Goal: Transaction & Acquisition: Purchase product/service

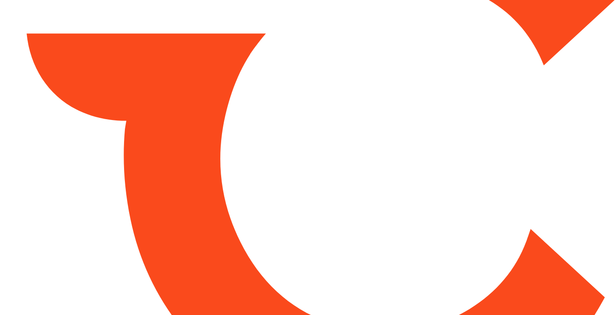
type input "*****"
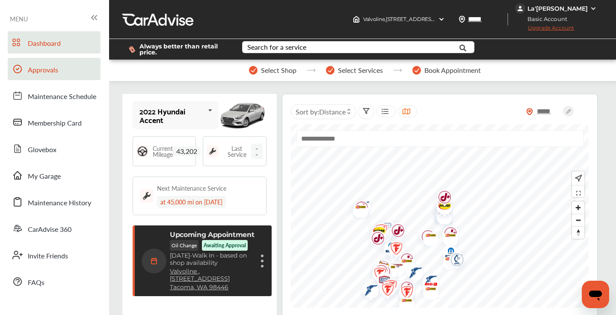
click at [71, 74] on link "Approvals" at bounding box center [54, 69] width 93 height 22
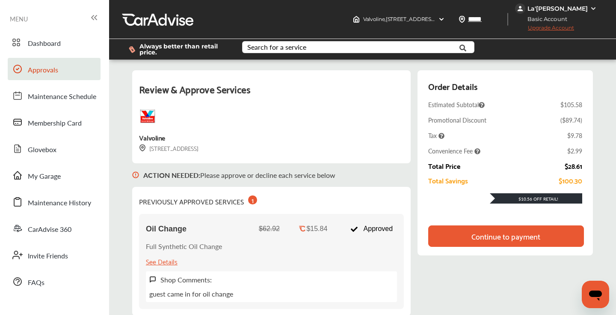
click at [483, 239] on div "Continue to payment" at bounding box center [506, 236] width 69 height 9
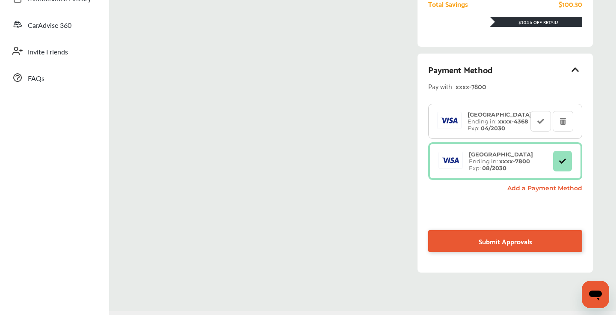
scroll to position [205, 0]
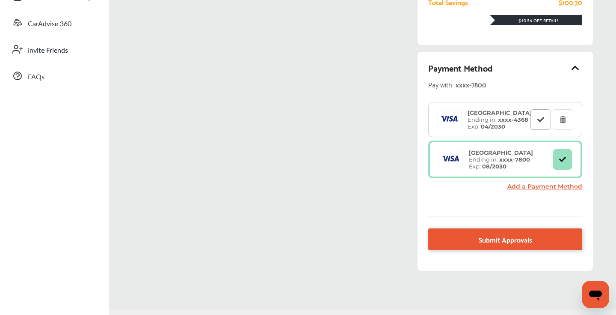
click at [539, 122] on icon at bounding box center [541, 119] width 8 height 6
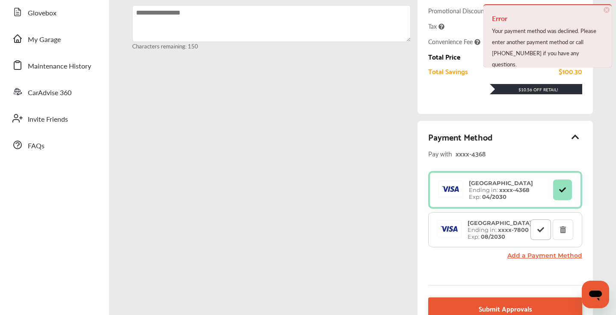
click at [539, 171] on div "[GEOGRAPHIC_DATA] Ending in: xxxx- 4368 Exp: 04/2030 [GEOGRAPHIC_DATA] Ending i…" at bounding box center [505, 222] width 154 height 102
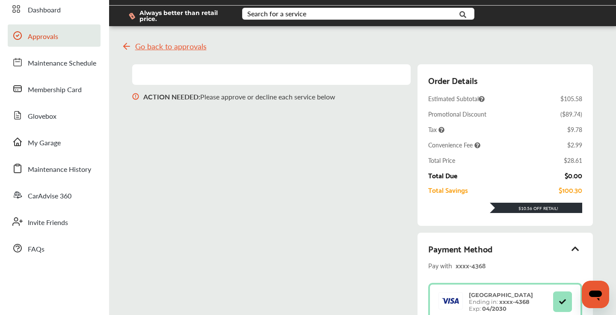
scroll to position [0, 0]
